Goal: Transaction & Acquisition: Purchase product/service

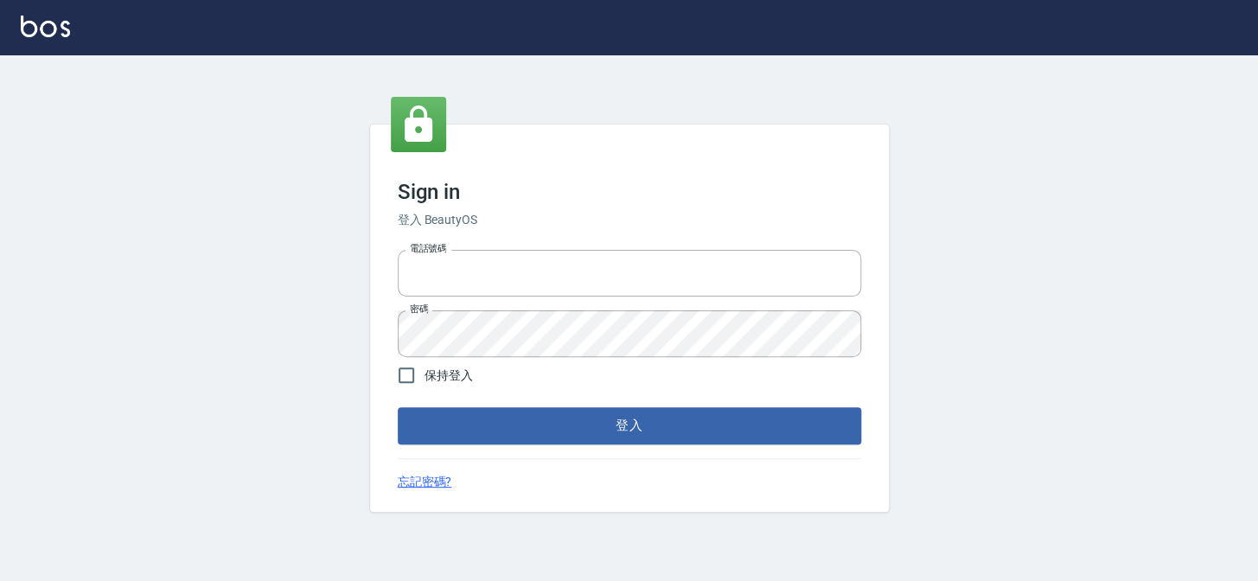
type input "27151227"
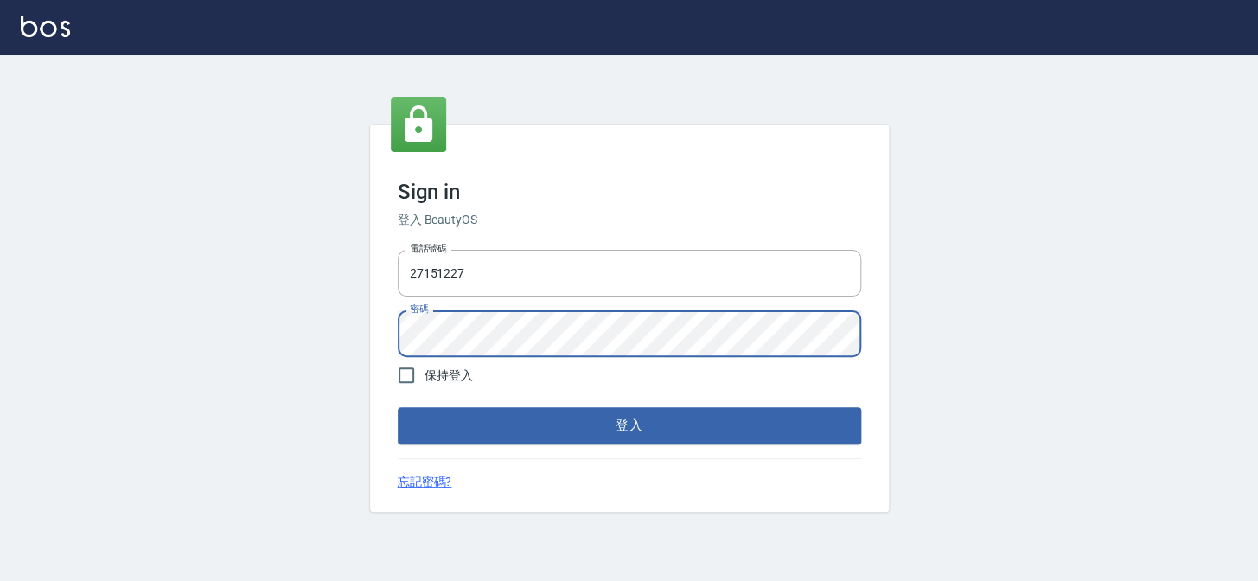
click at [386, 342] on div "Sign in 登入 BeautyOS 電話號碼 [PHONE_NUMBER] 電話號碼 密碼 密碼 保持登入 登入 忘記密碼?" at bounding box center [629, 318] width 519 height 387
click at [398, 407] on button "登入" at bounding box center [630, 425] width 464 height 36
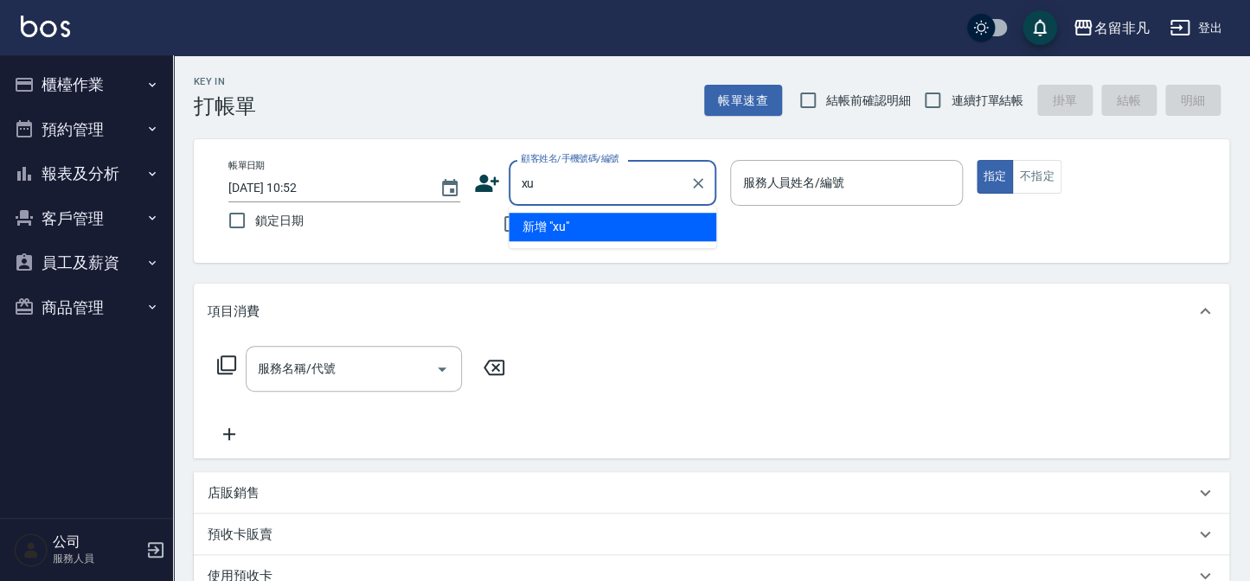
type input "x"
click at [626, 227] on li "[PERSON_NAME]/0935602718/470702" at bounding box center [612, 227] width 208 height 29
type input "[PERSON_NAME]/0935602718/470702"
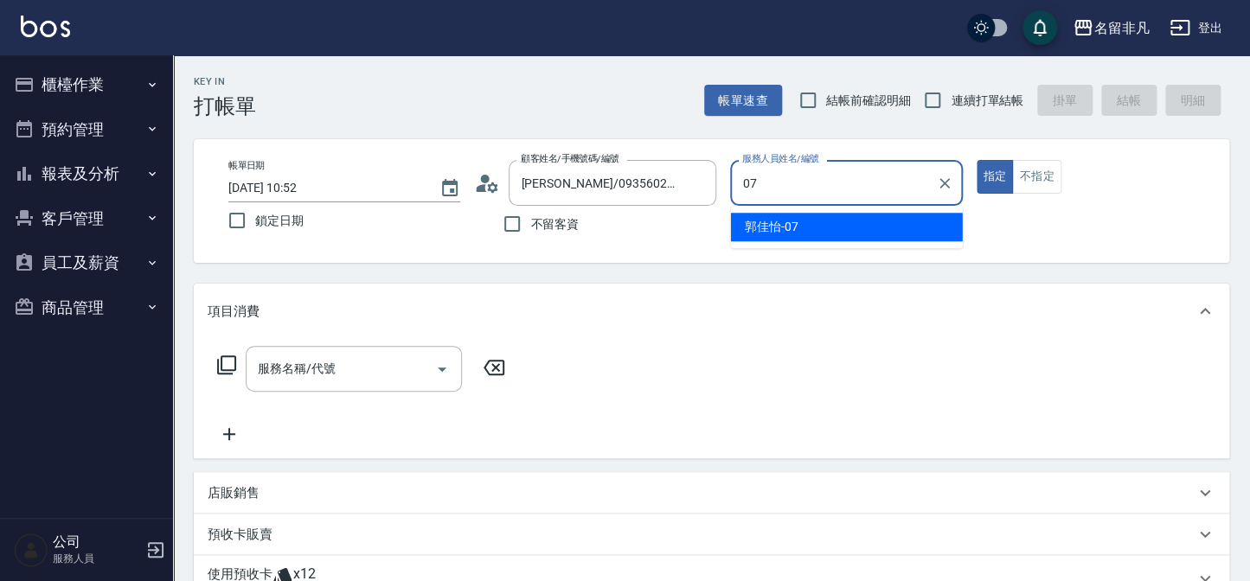
type input "郭佳怡-07"
type button "true"
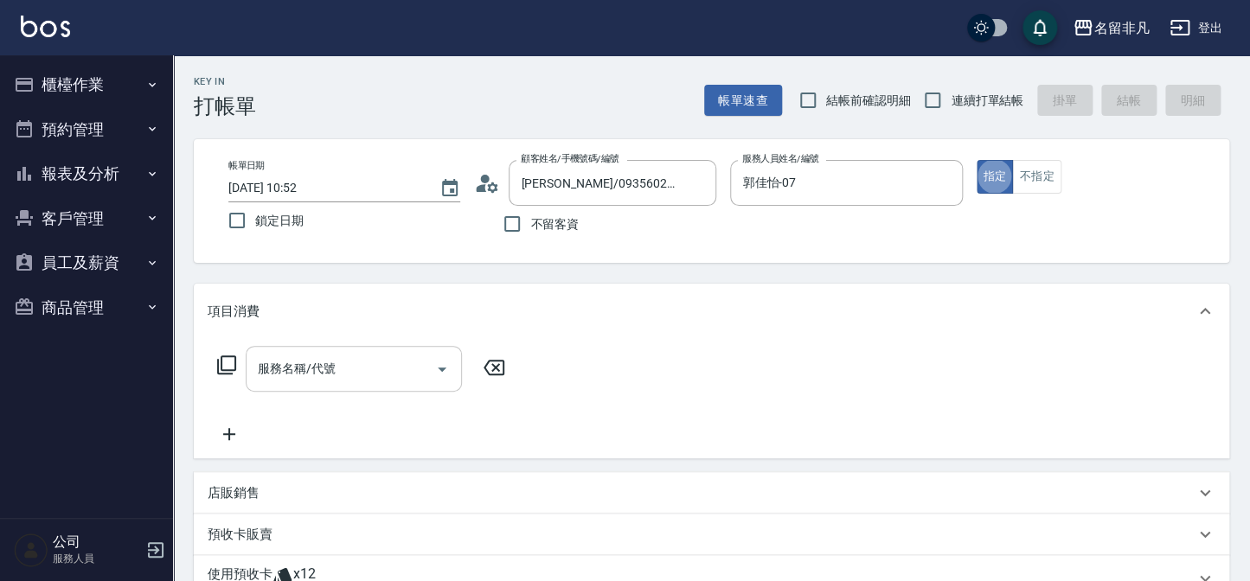
click at [368, 369] on input "服務名稱/代號" at bounding box center [340, 369] width 175 height 30
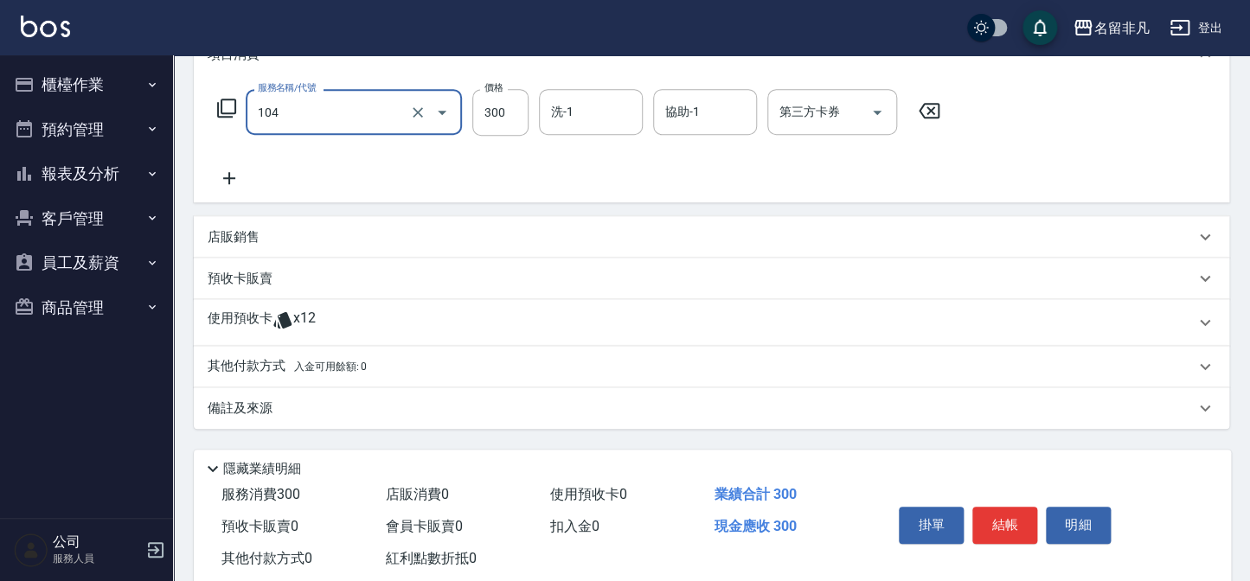
scroll to position [296, 0]
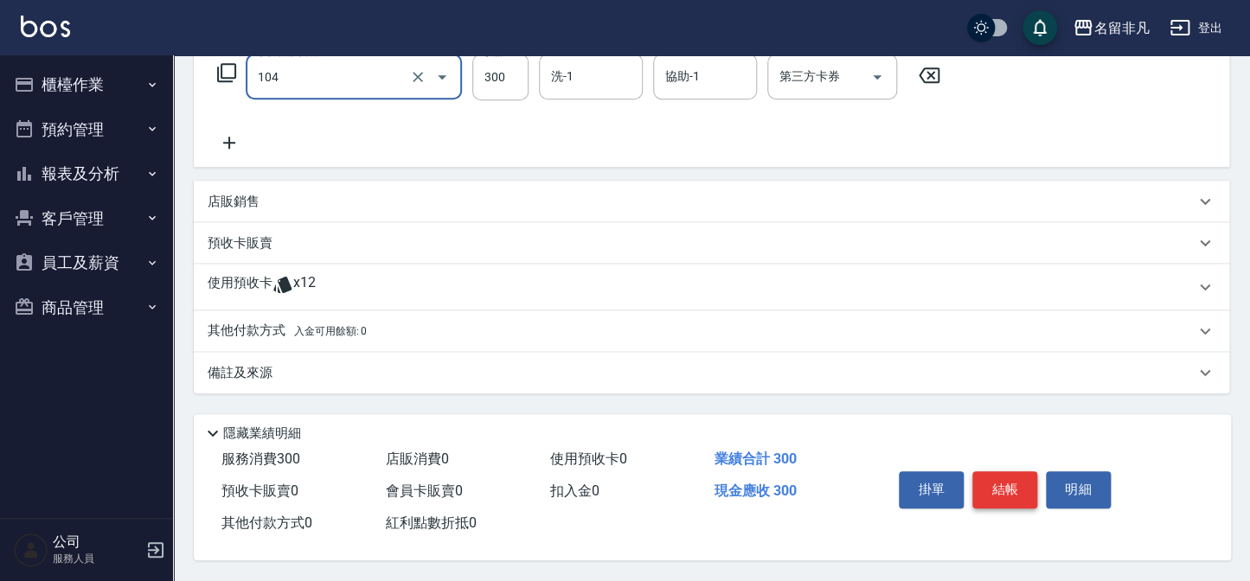
type input "洗髮(104)"
click at [1009, 483] on button "結帳" at bounding box center [1004, 489] width 65 height 36
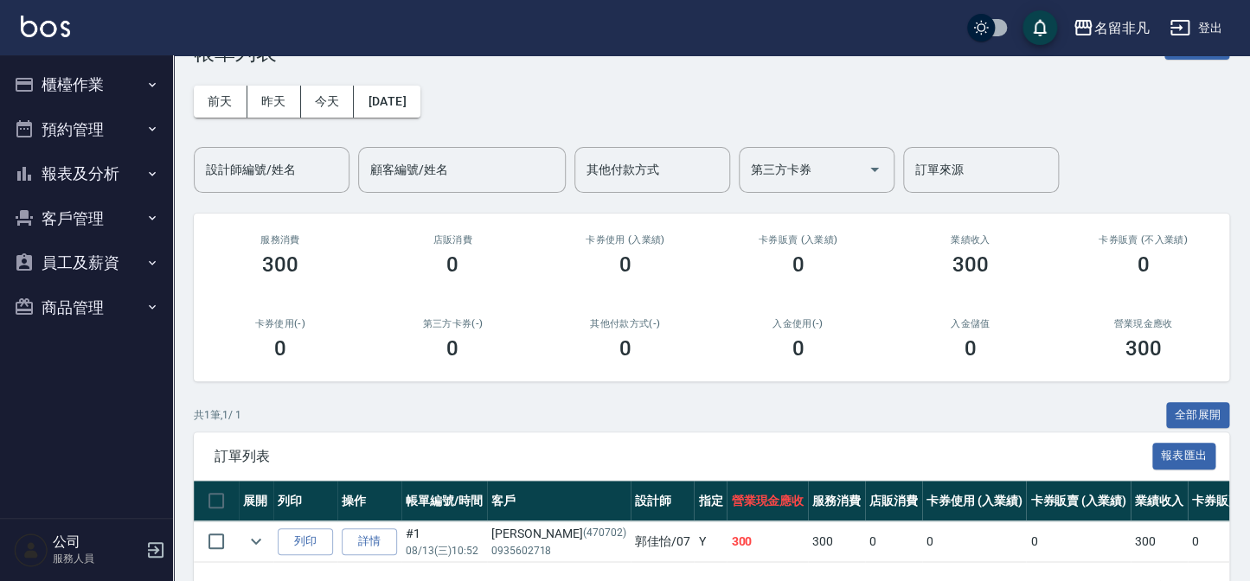
scroll to position [78, 0]
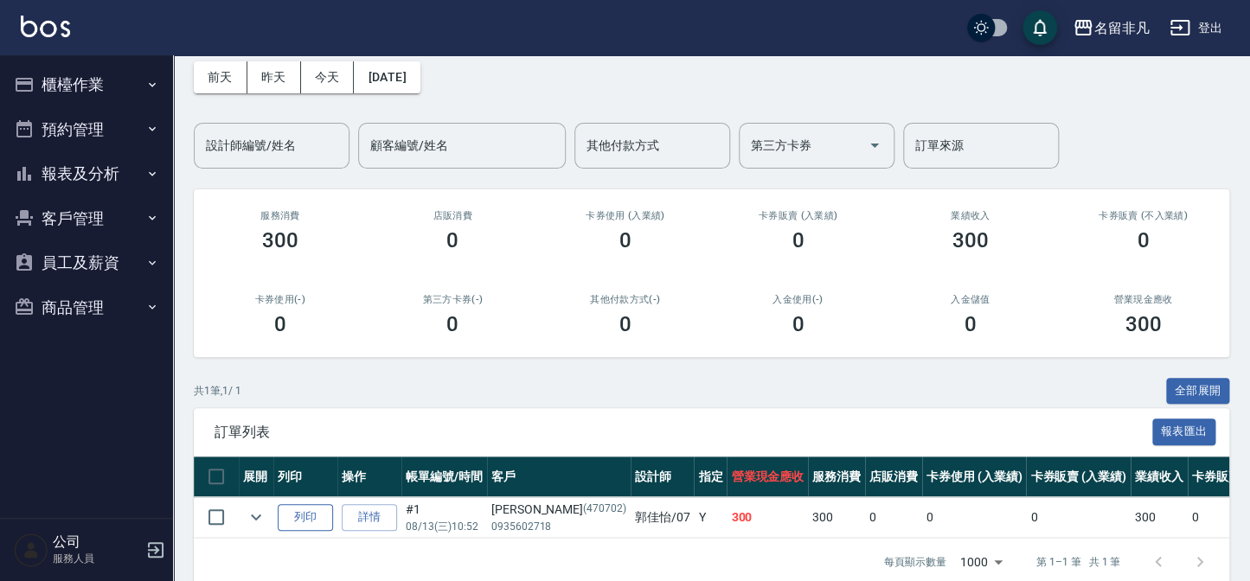
click at [288, 515] on button "列印" at bounding box center [305, 517] width 55 height 27
click at [71, 176] on button "報表及分析" at bounding box center [86, 173] width 159 height 45
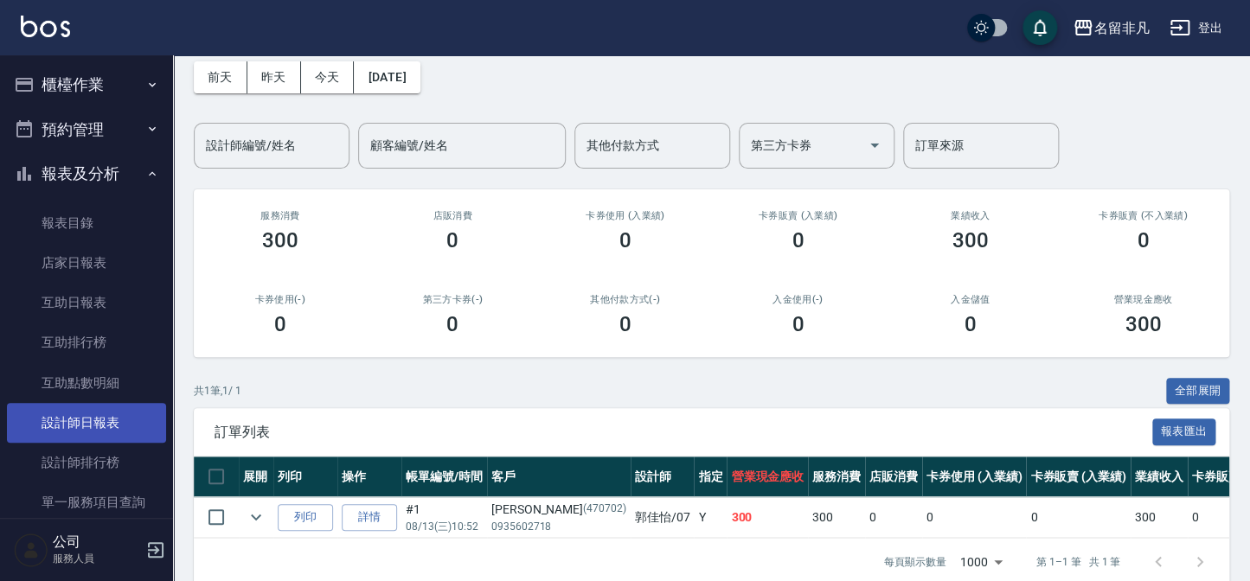
click at [140, 432] on link "設計師日報表" at bounding box center [86, 423] width 159 height 40
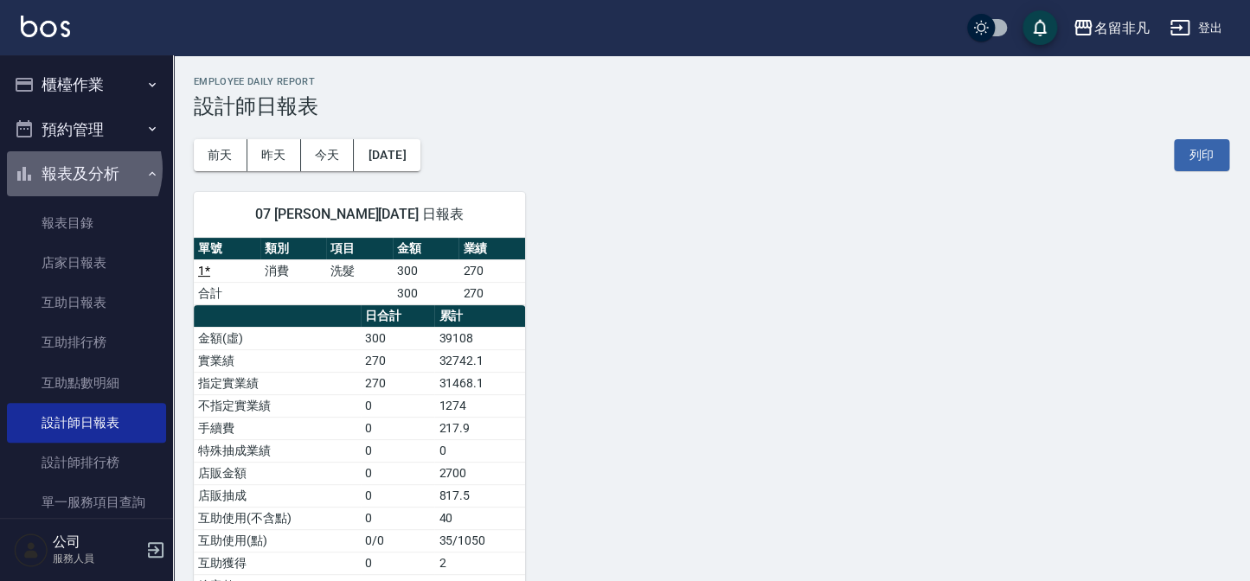
click at [78, 169] on button "報表及分析" at bounding box center [86, 173] width 159 height 45
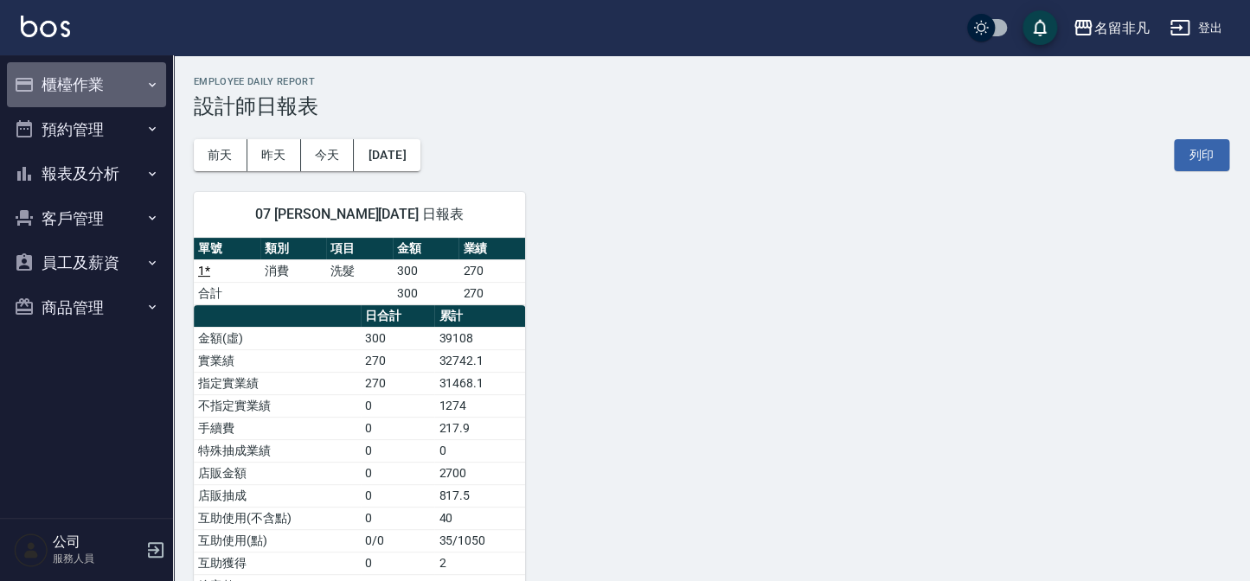
click at [75, 92] on button "櫃檯作業" at bounding box center [86, 84] width 159 height 45
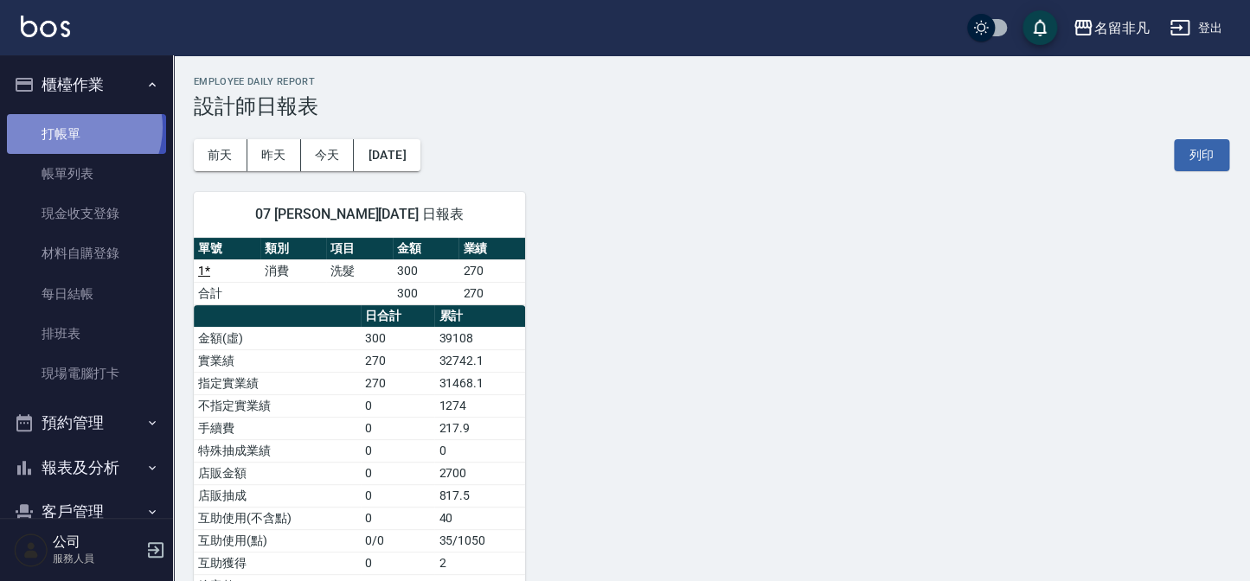
click at [75, 127] on link "打帳單" at bounding box center [86, 134] width 159 height 40
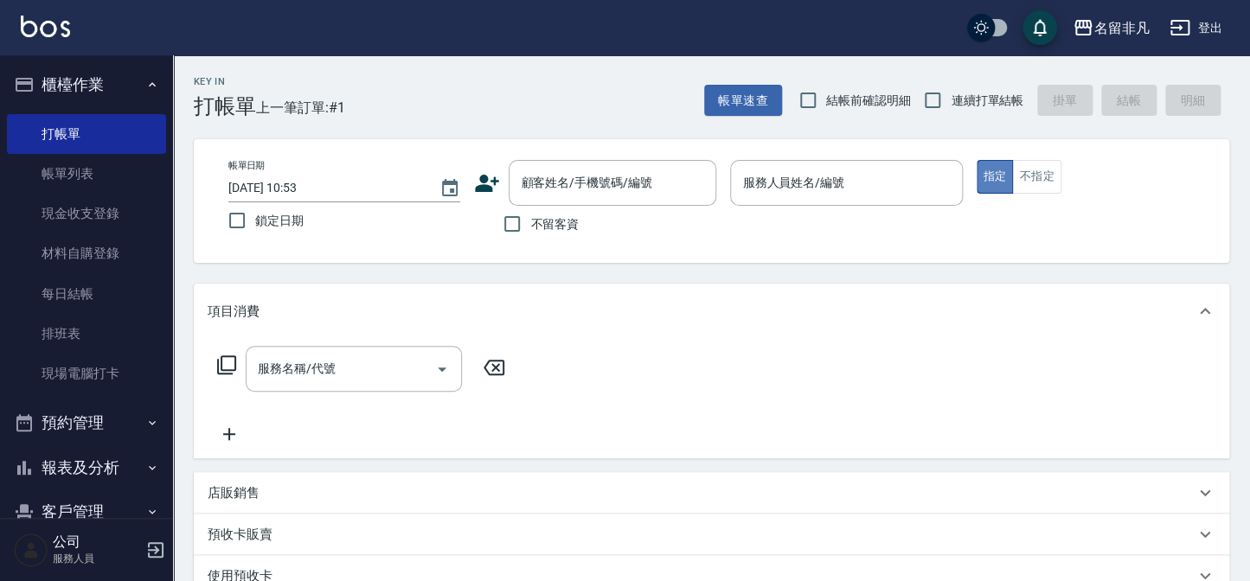
click at [997, 175] on button "指定" at bounding box center [994, 177] width 37 height 34
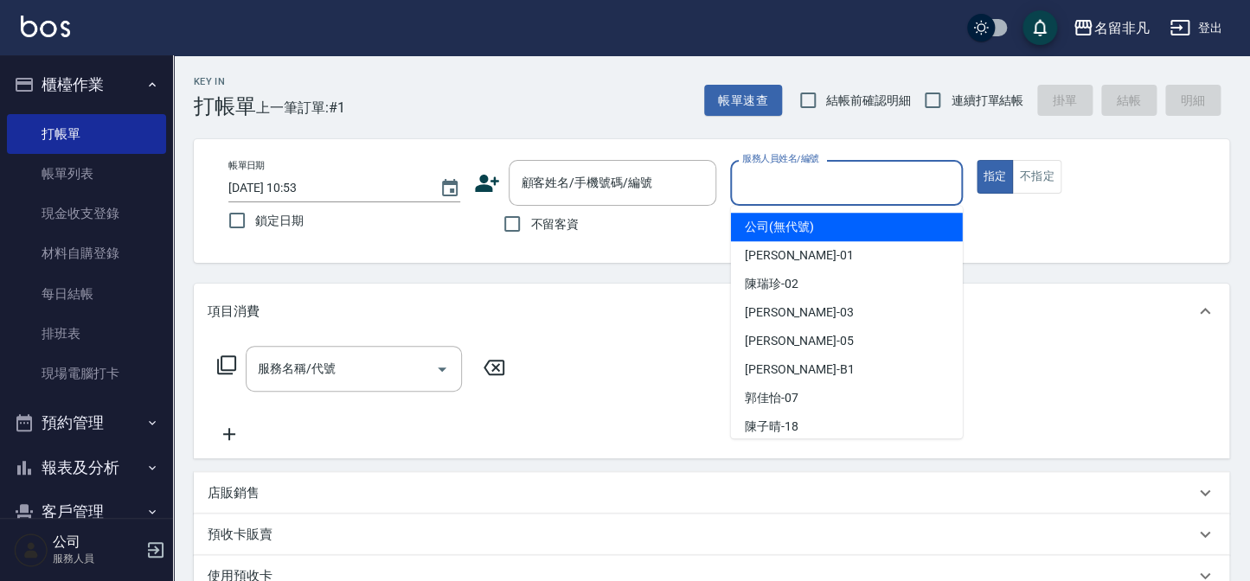
click at [815, 181] on div "服務人員姓名/編號 服務人員姓名/編號" at bounding box center [846, 183] width 232 height 46
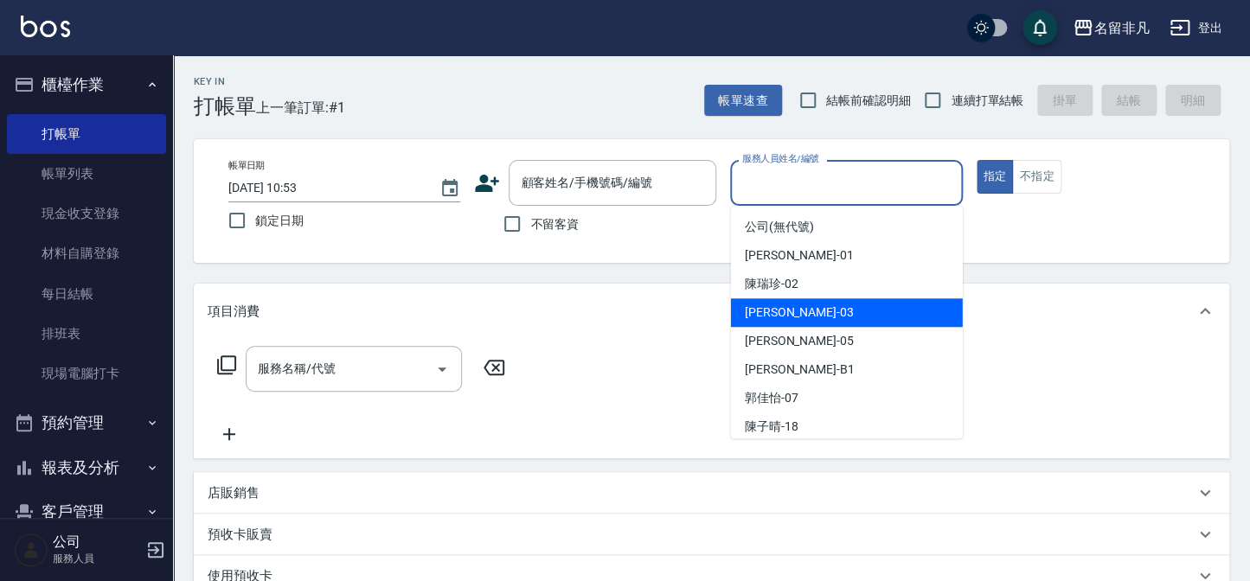
click at [834, 311] on div "[PERSON_NAME] -03" at bounding box center [847, 312] width 232 height 29
type input "[PERSON_NAME]-03"
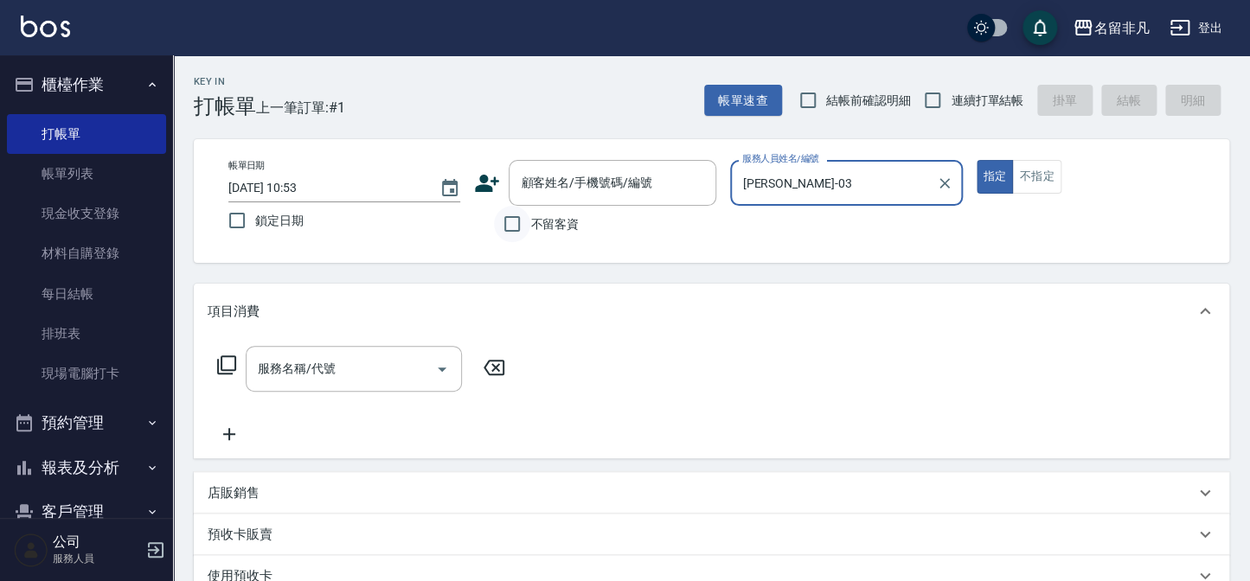
click at [509, 220] on input "不留客資" at bounding box center [512, 224] width 36 height 36
checkbox input "true"
click at [224, 357] on icon at bounding box center [226, 365] width 21 height 21
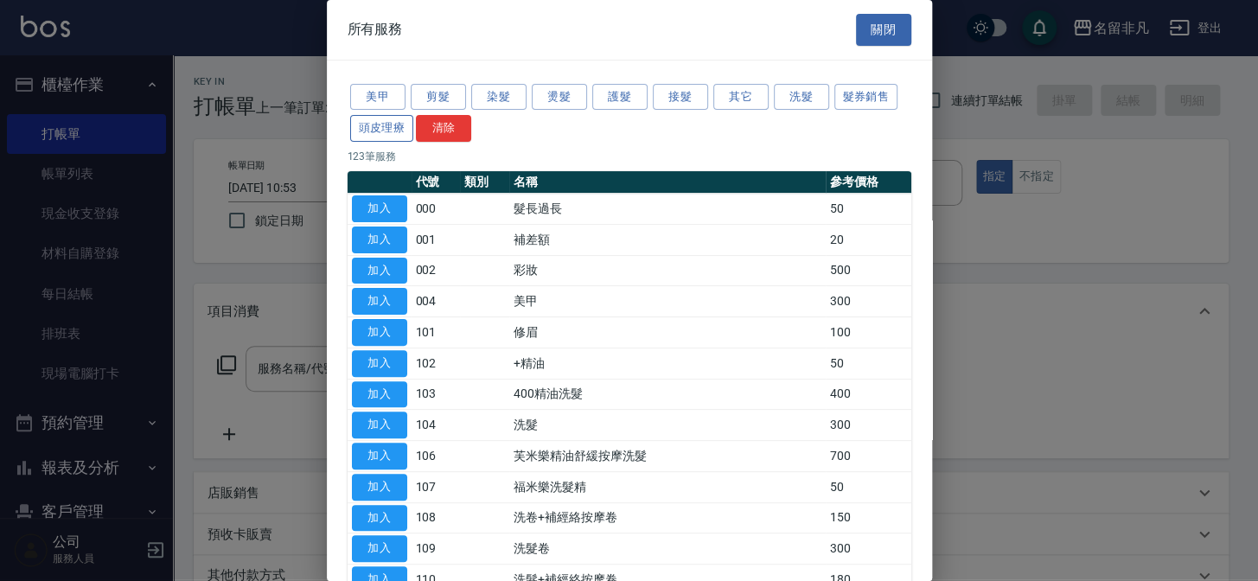
click at [379, 121] on button "頭皮理療" at bounding box center [382, 128] width 64 height 27
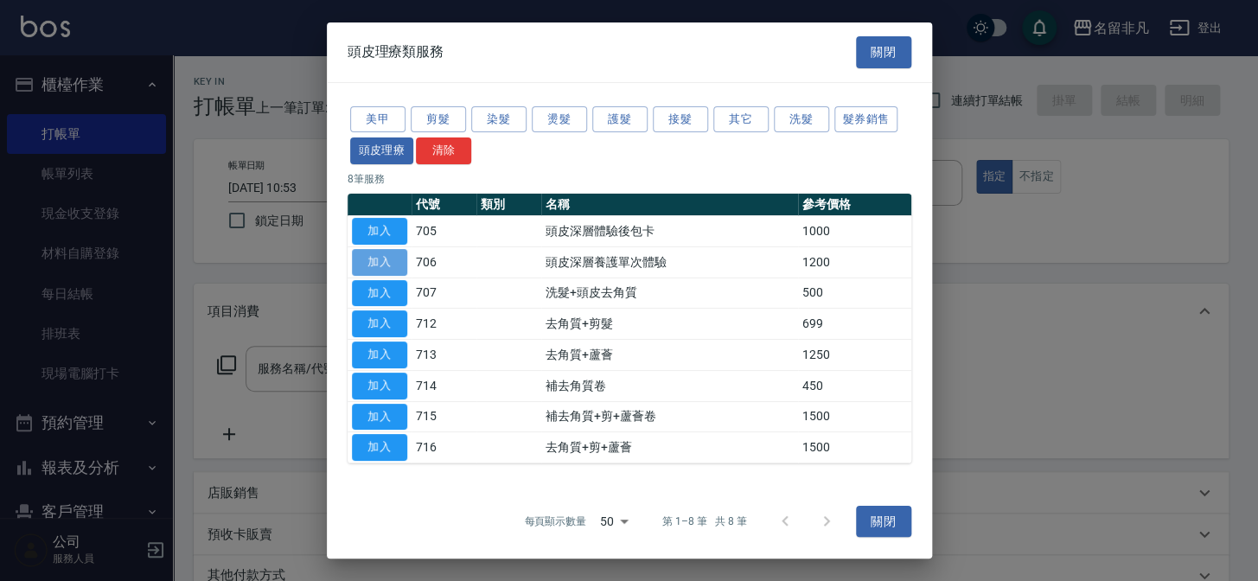
click at [381, 253] on button "加入" at bounding box center [379, 262] width 55 height 27
type input "頭皮深層養護單次體驗(706)"
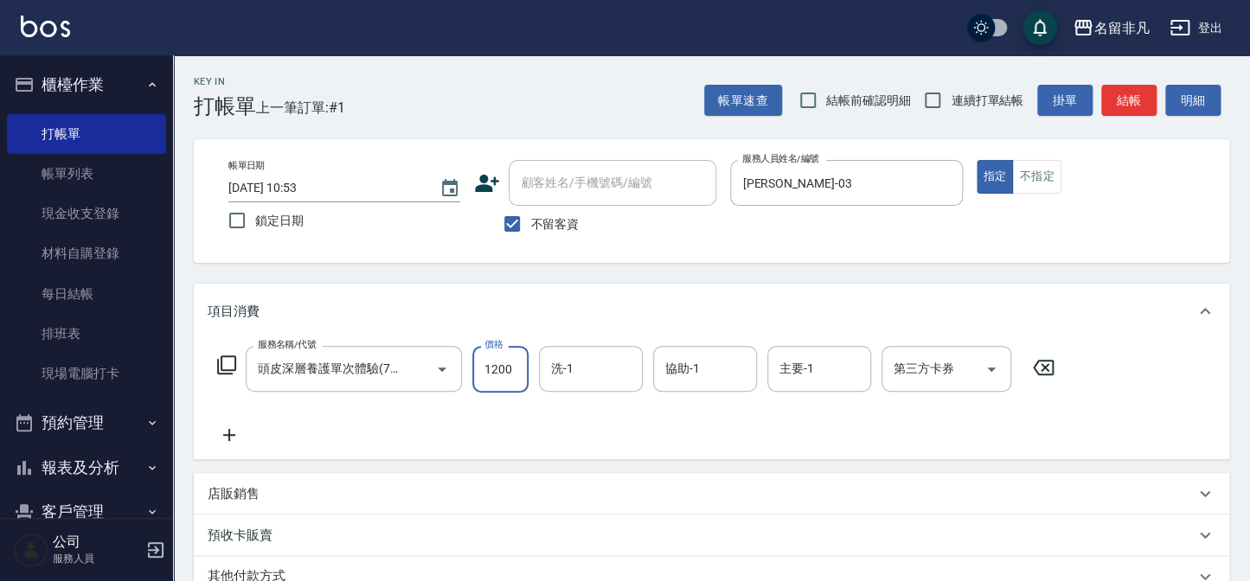
click at [496, 368] on input "1200" at bounding box center [500, 369] width 56 height 47
click at [509, 364] on input "100" at bounding box center [500, 369] width 56 height 47
type input "0"
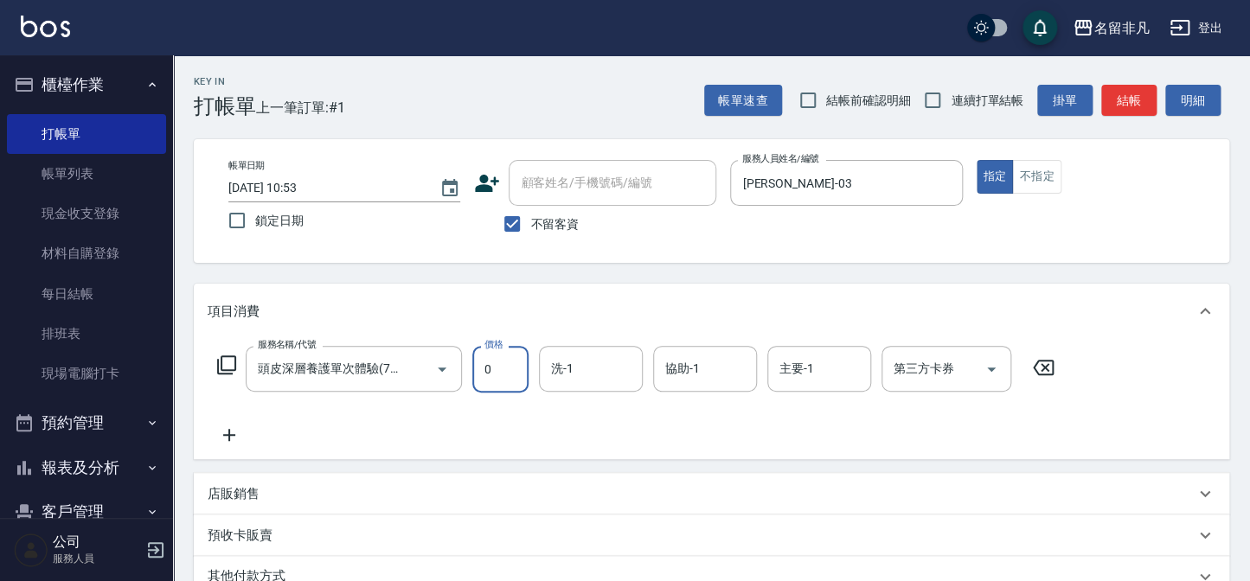
click at [507, 368] on input "0" at bounding box center [500, 369] width 56 height 47
click at [990, 175] on button "指定" at bounding box center [994, 177] width 37 height 34
type button "true"
click at [491, 364] on input "0" at bounding box center [500, 369] width 56 height 47
click at [492, 361] on input "11600" at bounding box center [500, 369] width 56 height 47
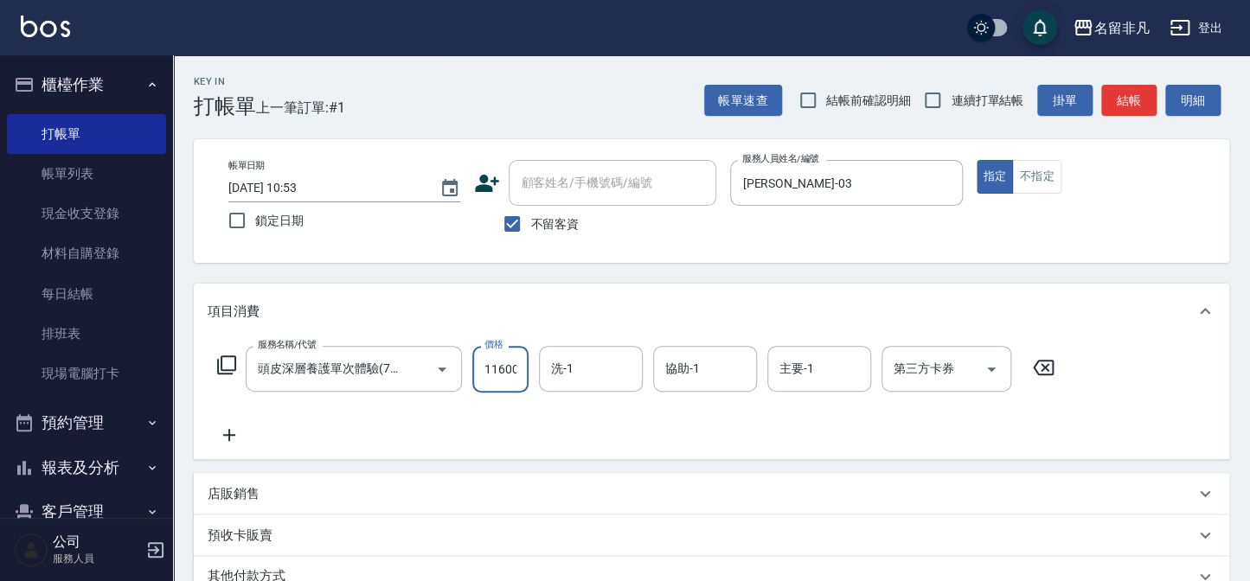
click at [492, 361] on input "11600" at bounding box center [500, 369] width 56 height 47
type input "1600"
click at [1000, 177] on button "指定" at bounding box center [994, 177] width 37 height 34
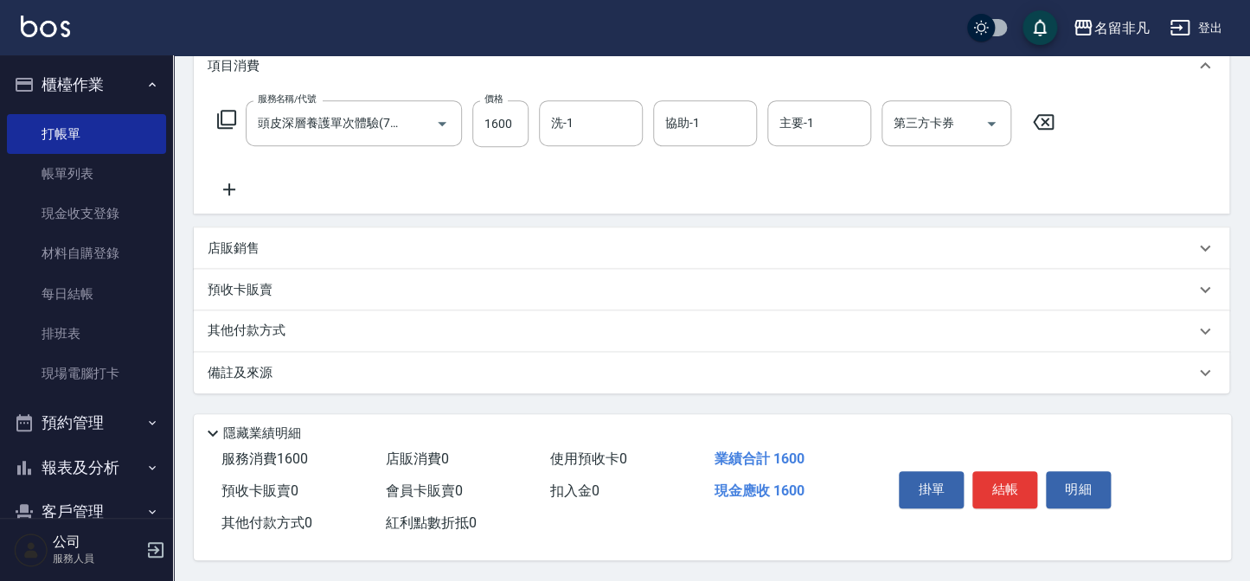
scroll to position [250, 0]
click at [1015, 489] on button "結帳" at bounding box center [1004, 489] width 65 height 36
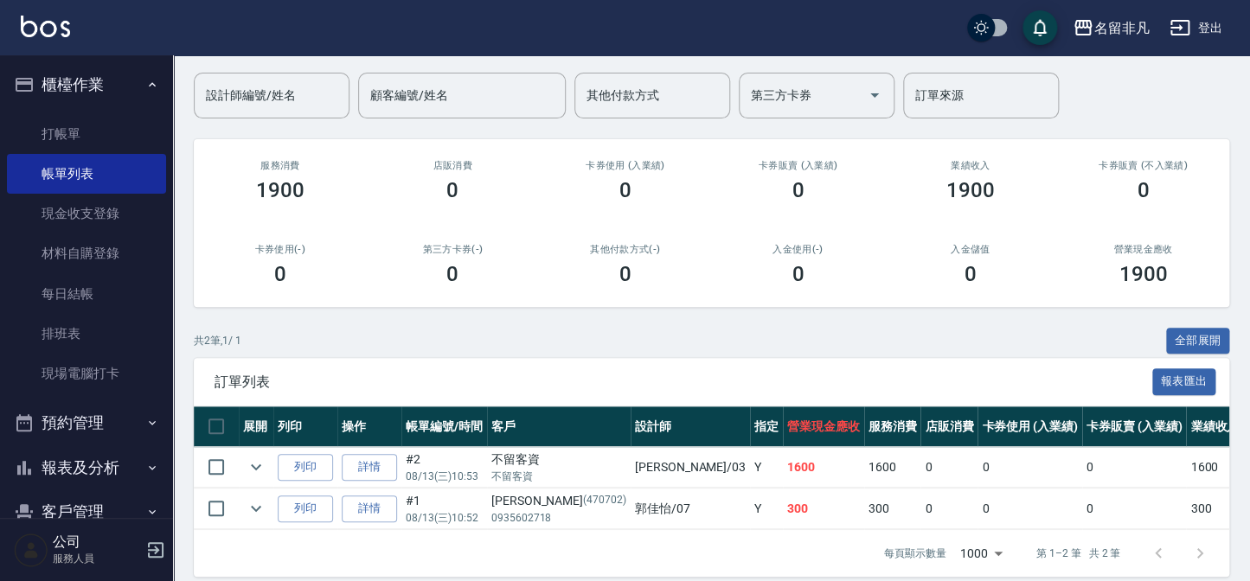
scroll to position [156, 0]
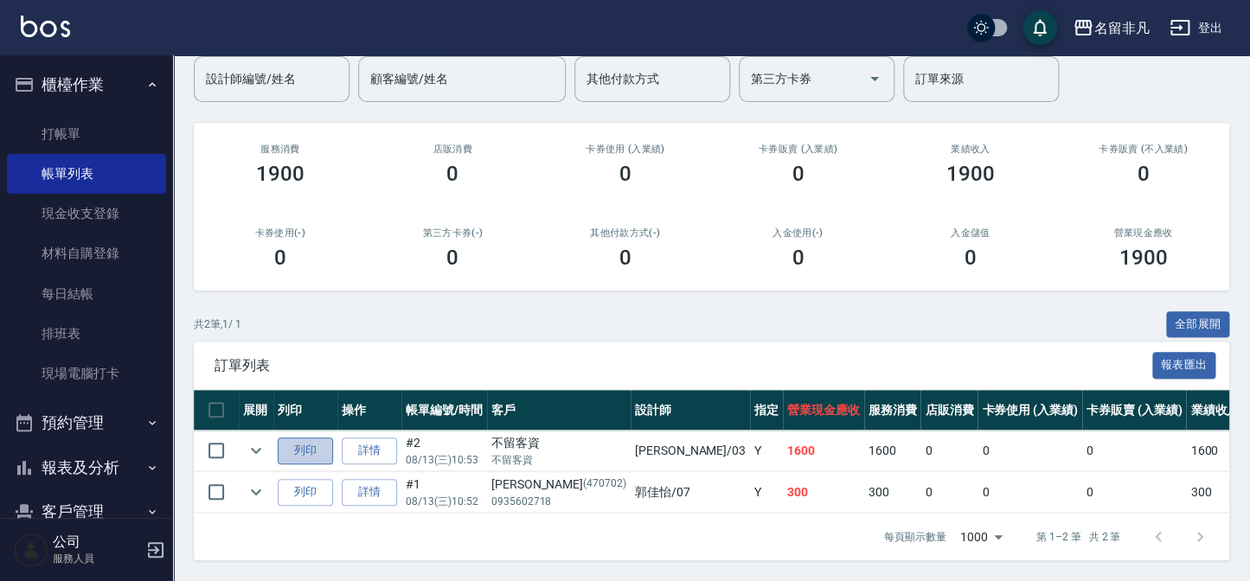
click at [292, 438] on button "列印" at bounding box center [305, 451] width 55 height 27
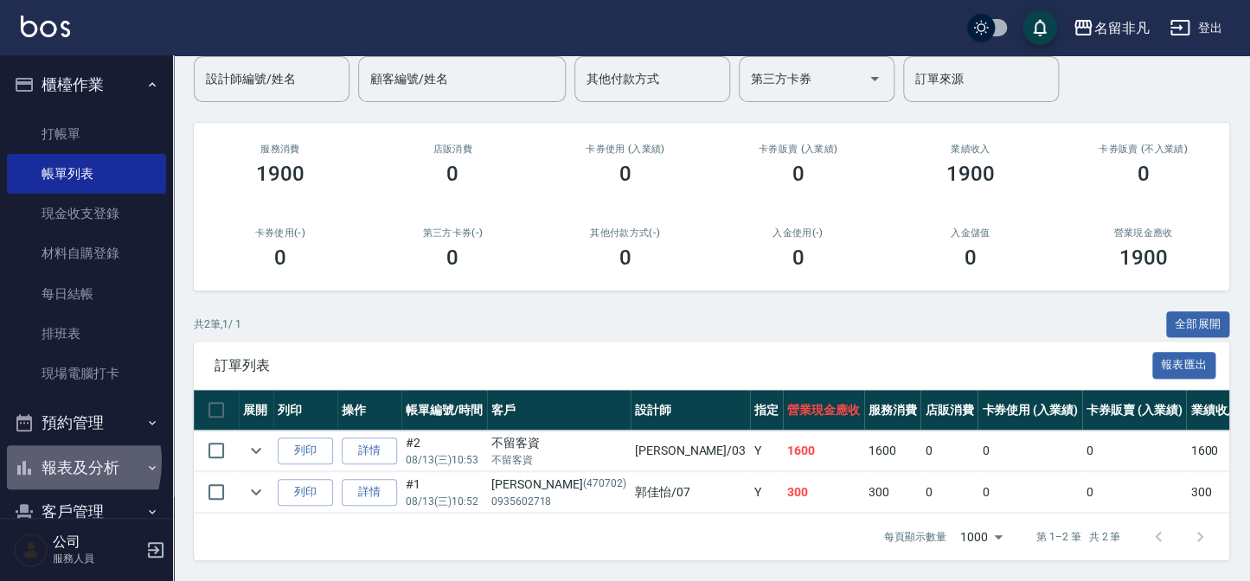
click at [47, 462] on button "報表及分析" at bounding box center [86, 467] width 159 height 45
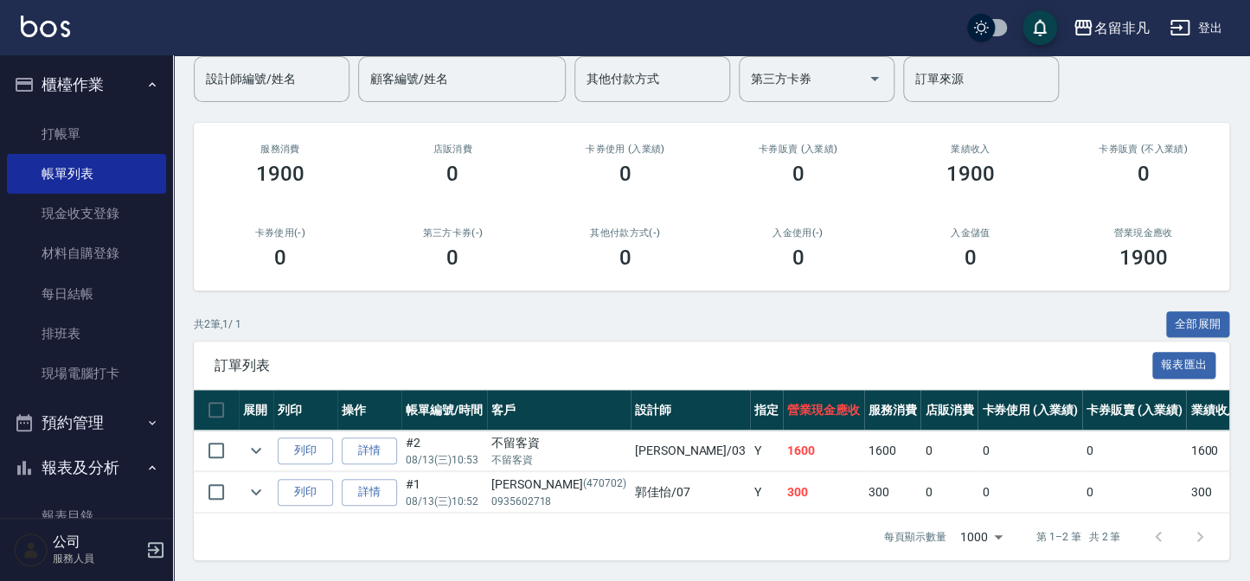
click at [99, 458] on button "報表及分析" at bounding box center [86, 467] width 159 height 45
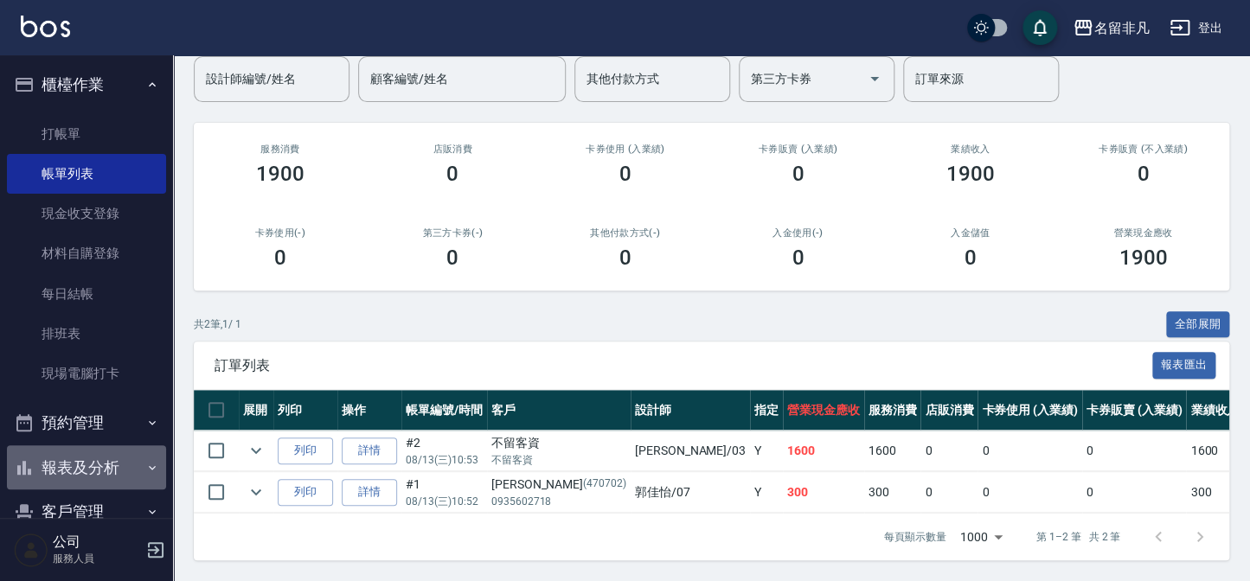
click at [99, 458] on button "報表及分析" at bounding box center [86, 467] width 159 height 45
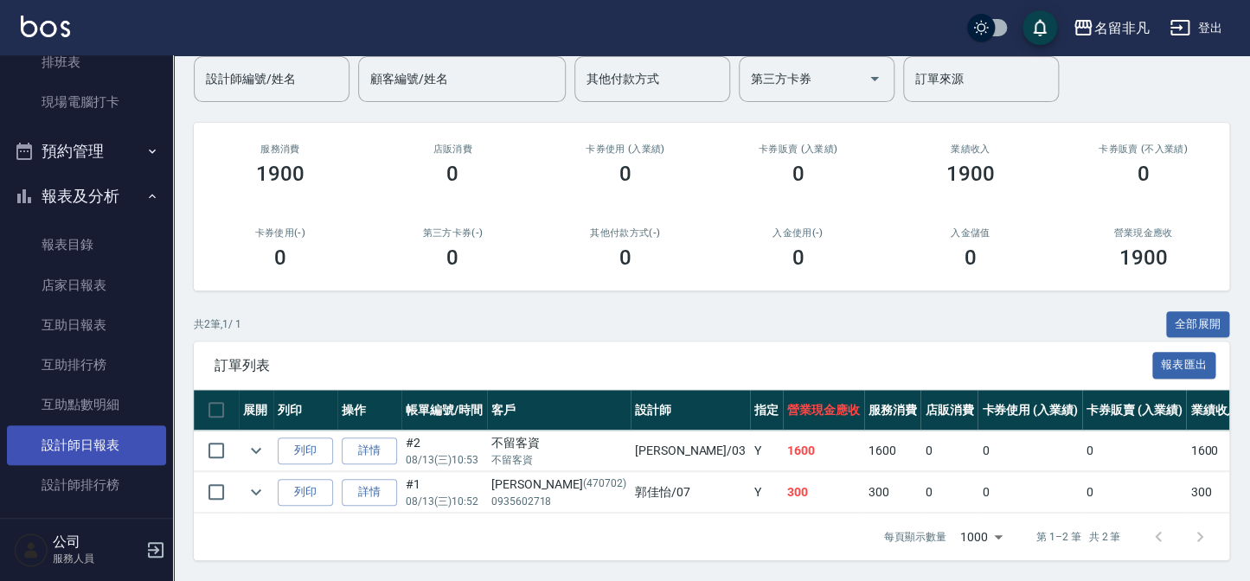
scroll to position [314, 0]
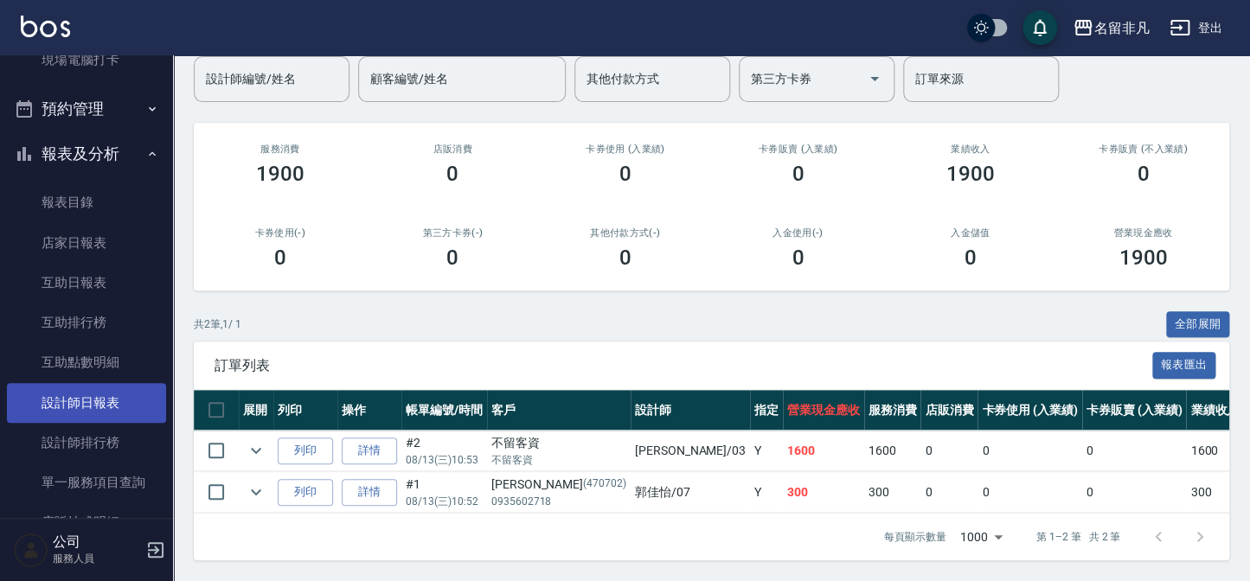
click at [104, 400] on link "設計師日報表" at bounding box center [86, 403] width 159 height 40
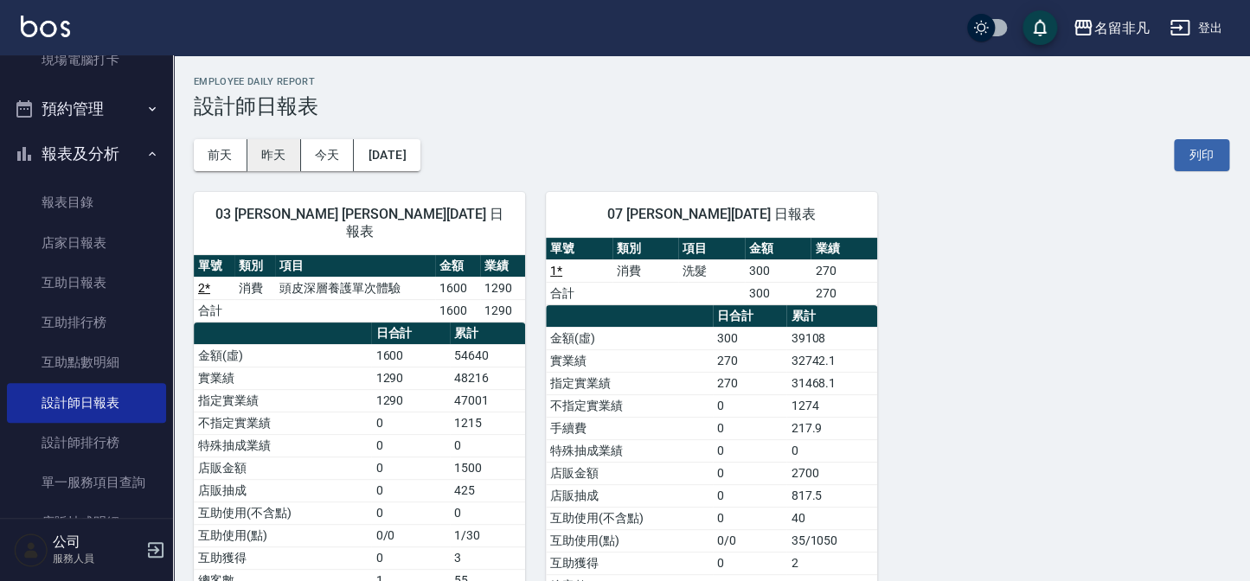
click at [271, 140] on button "昨天" at bounding box center [274, 155] width 54 height 32
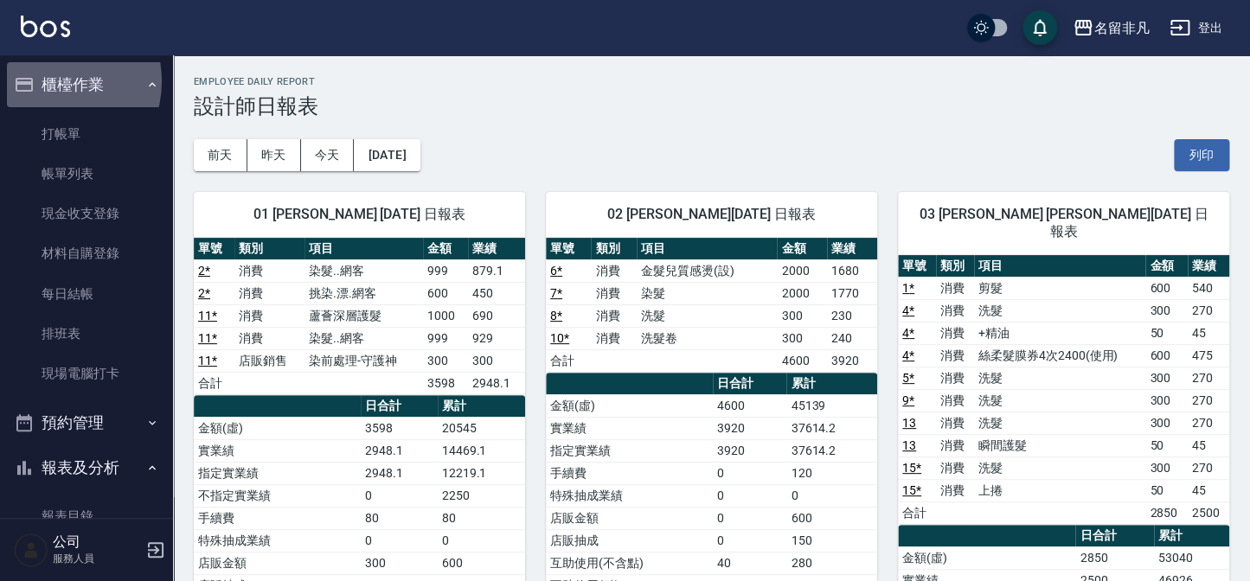
click at [51, 80] on button "櫃檯作業" at bounding box center [86, 84] width 159 height 45
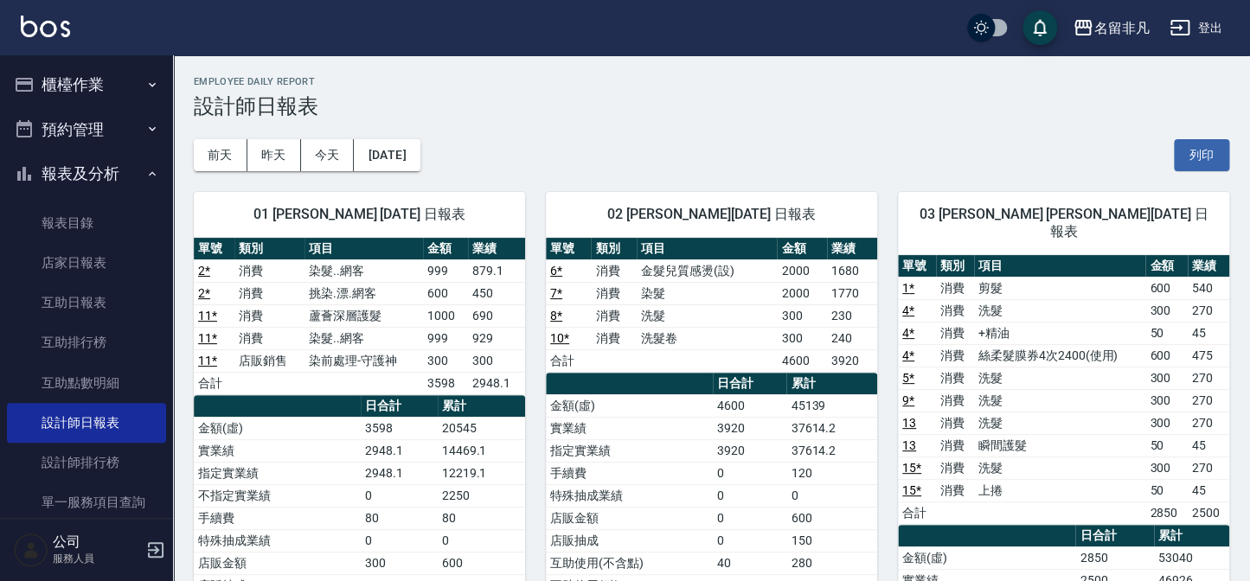
click at [102, 81] on button "櫃檯作業" at bounding box center [86, 84] width 159 height 45
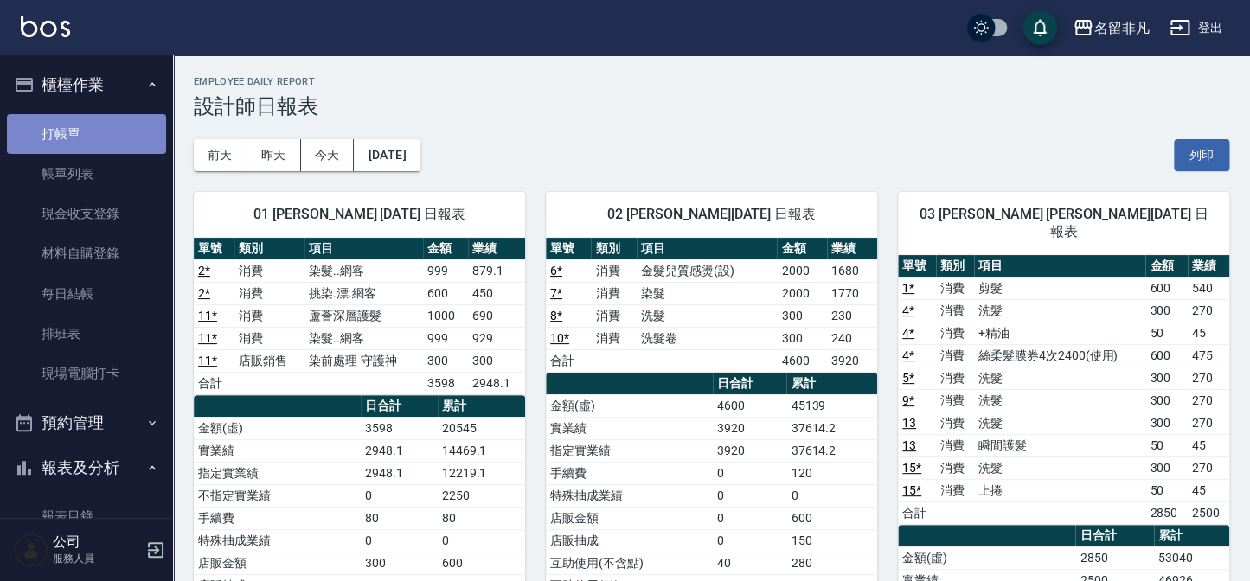
click at [90, 131] on link "打帳單" at bounding box center [86, 134] width 159 height 40
